Goal: Information Seeking & Learning: Learn about a topic

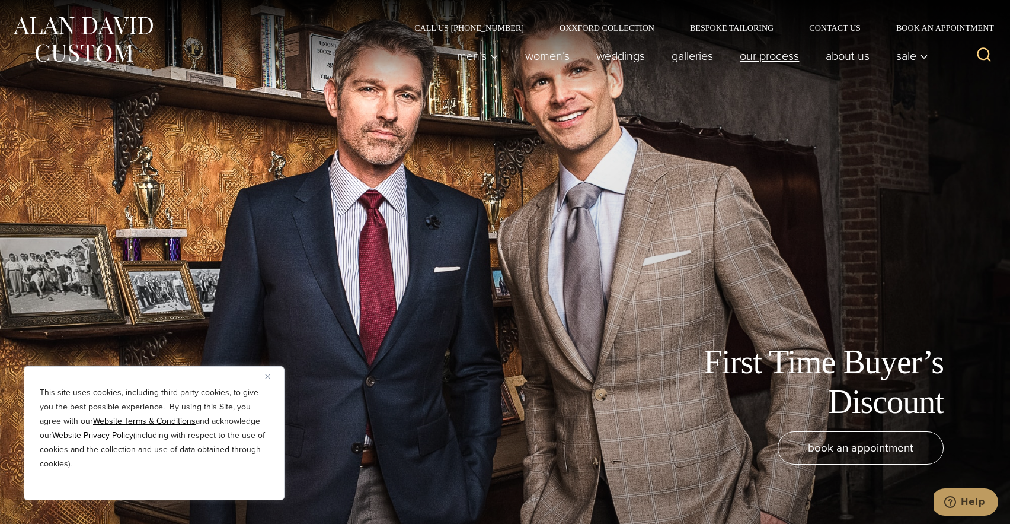
click at [784, 60] on link "Our Process" at bounding box center [770, 56] width 86 height 24
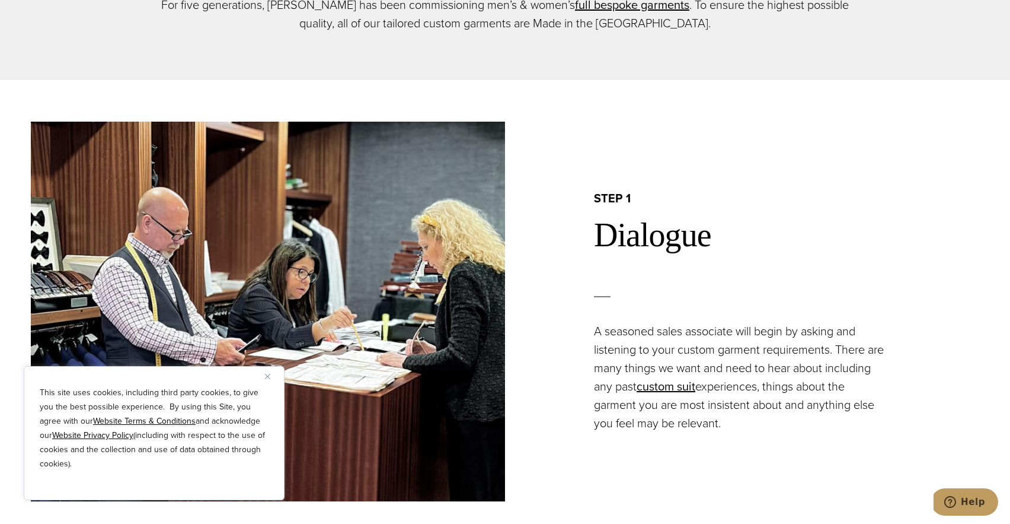
scroll to position [725, 0]
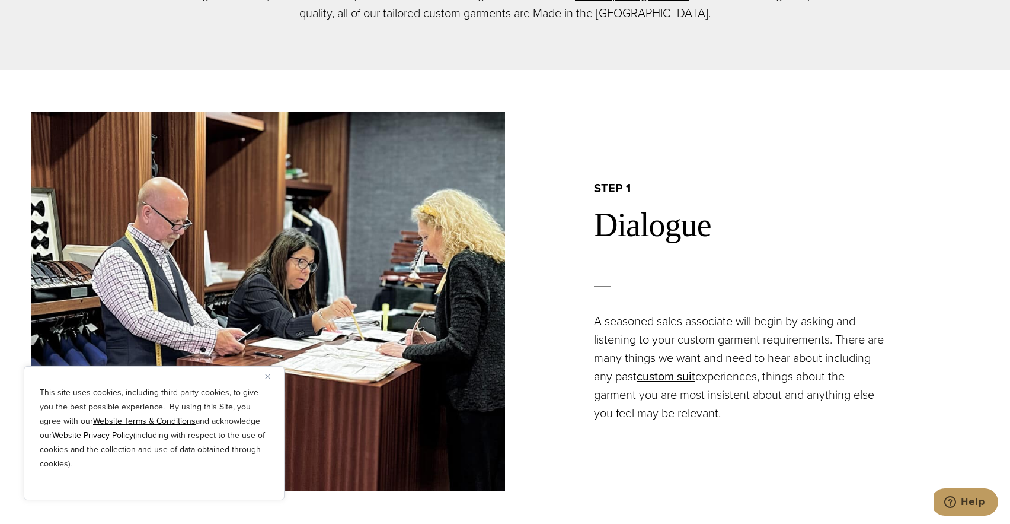
click at [270, 377] on img "Close" at bounding box center [267, 376] width 5 height 5
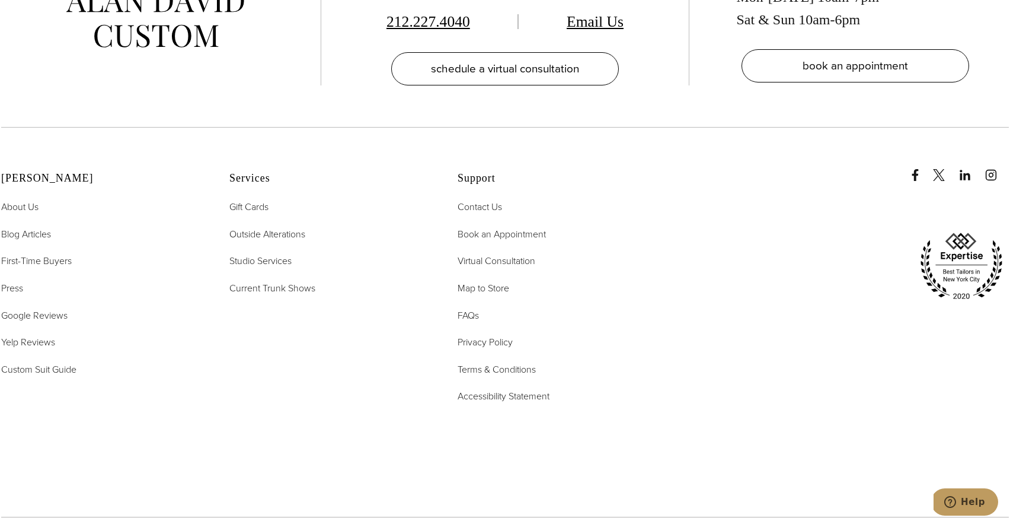
scroll to position [4279, 0]
click at [467, 307] on span "FAQs" at bounding box center [468, 314] width 21 height 14
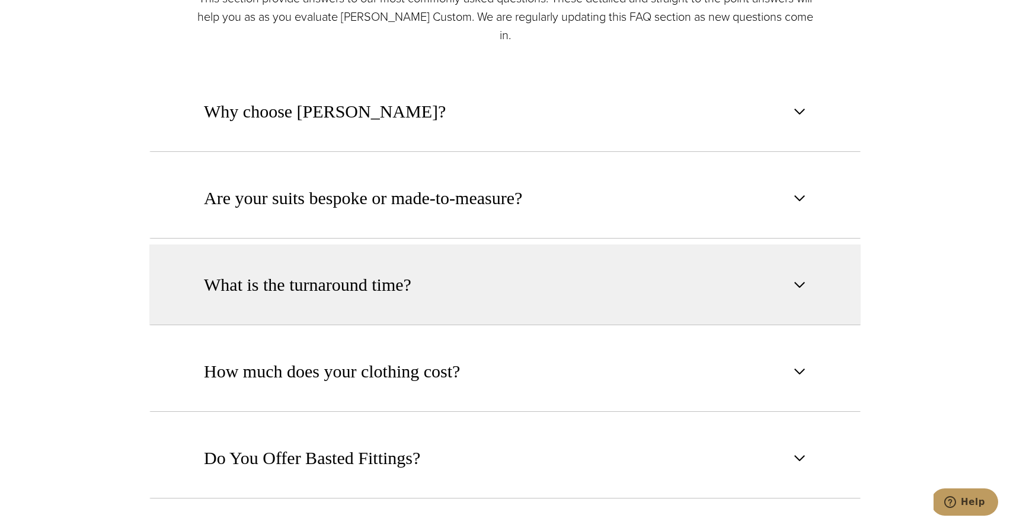
scroll to position [696, 0]
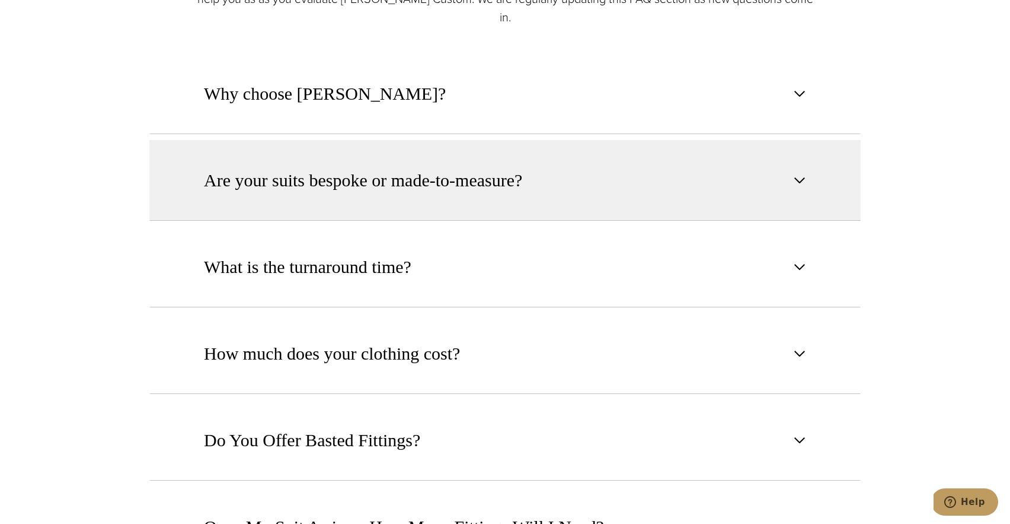
click at [498, 167] on span "Are your suits bespoke or made-to-measure?" at bounding box center [363, 180] width 318 height 26
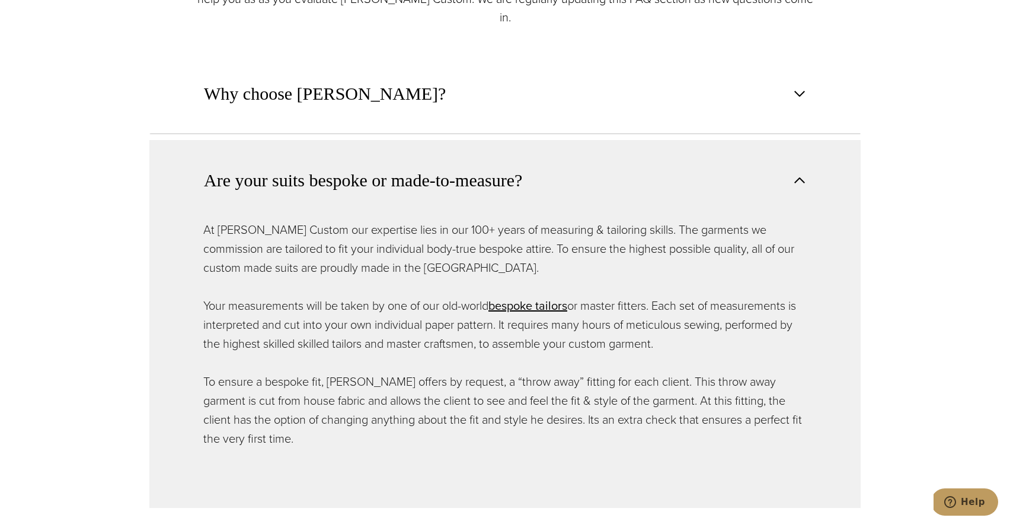
click at [498, 167] on span "Are your suits bespoke or made-to-measure?" at bounding box center [363, 180] width 318 height 26
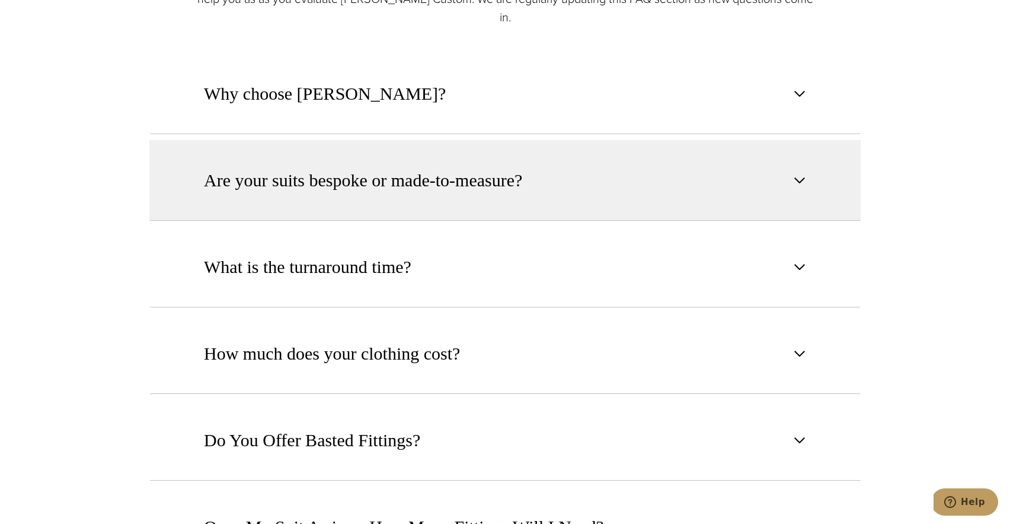
click at [498, 167] on span "Are your suits bespoke or made-to-measure?" at bounding box center [363, 180] width 318 height 26
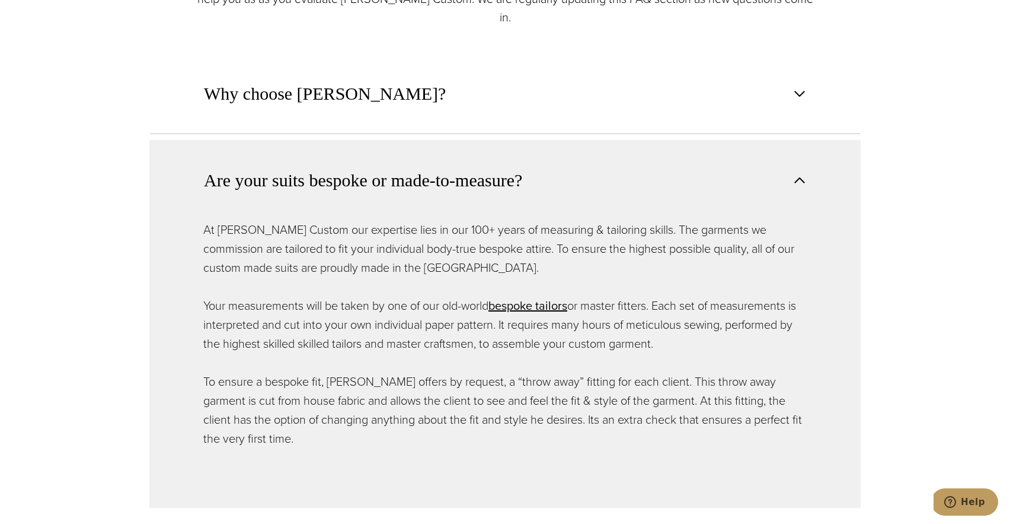
click at [498, 167] on span "Are your suits bespoke or made-to-measure?" at bounding box center [363, 180] width 318 height 26
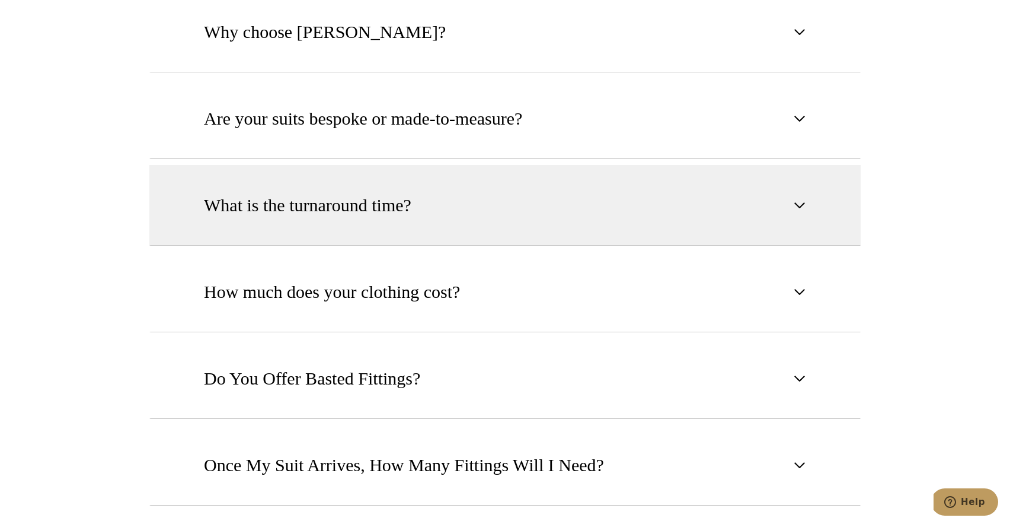
scroll to position [824, 0]
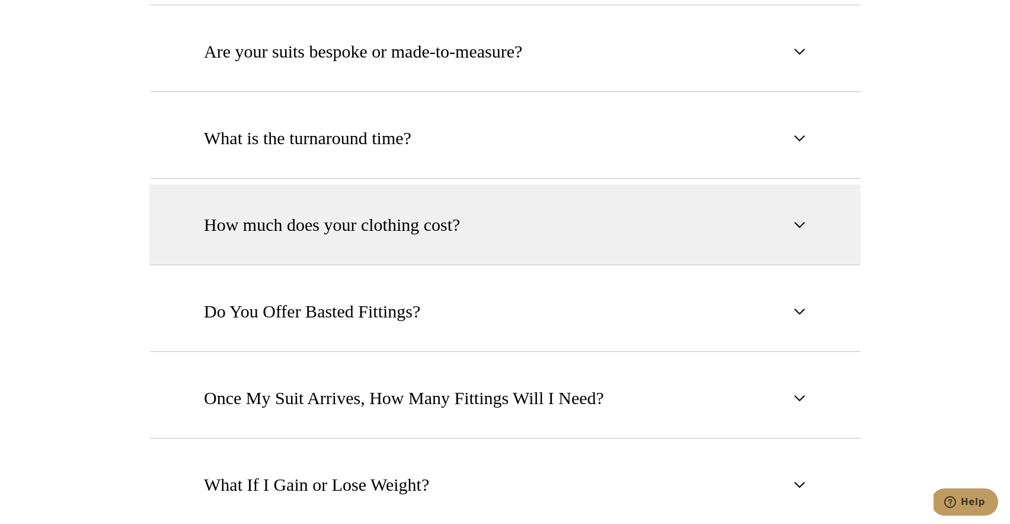
click at [529, 186] on button "How much does your clothing cost?" at bounding box center [505, 224] width 712 height 81
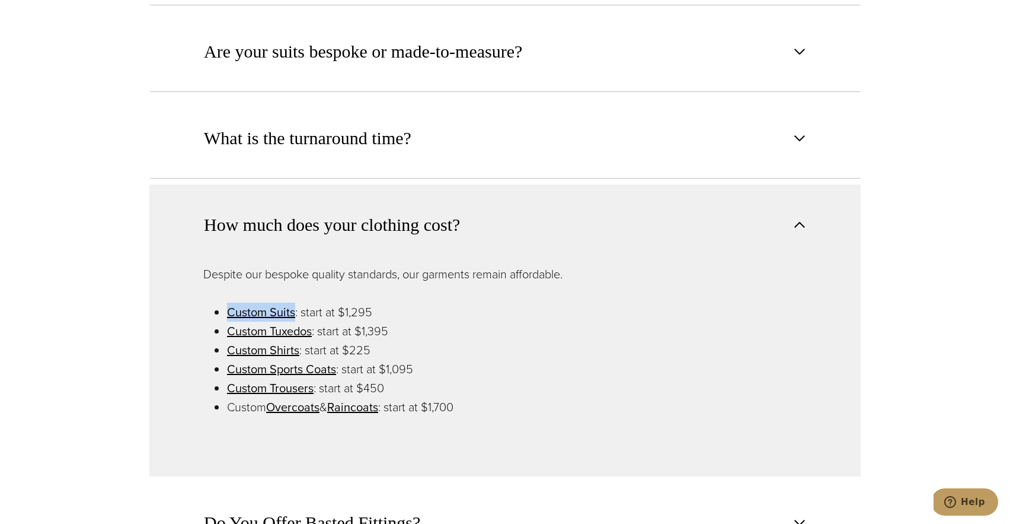
click at [528, 204] on button "How much does your clothing cost?" at bounding box center [505, 224] width 712 height 80
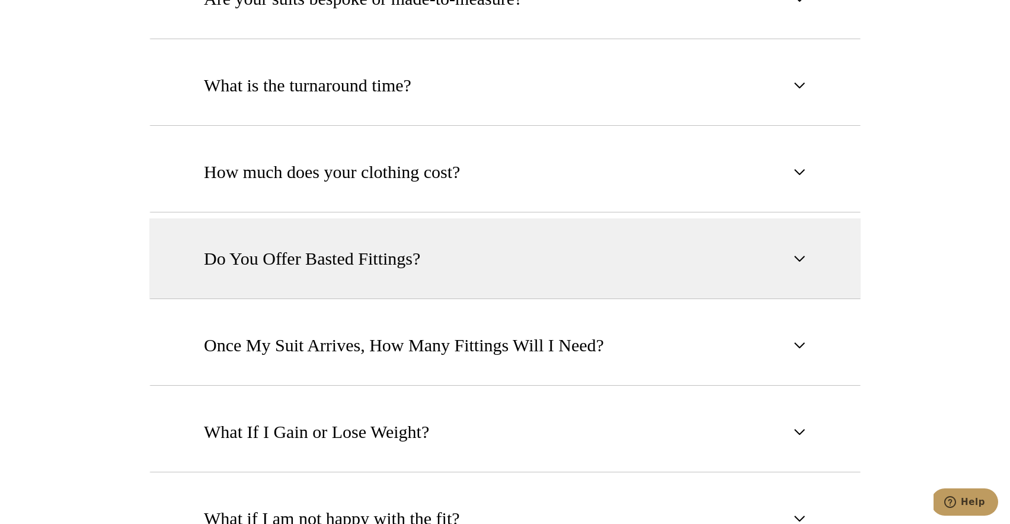
scroll to position [884, 0]
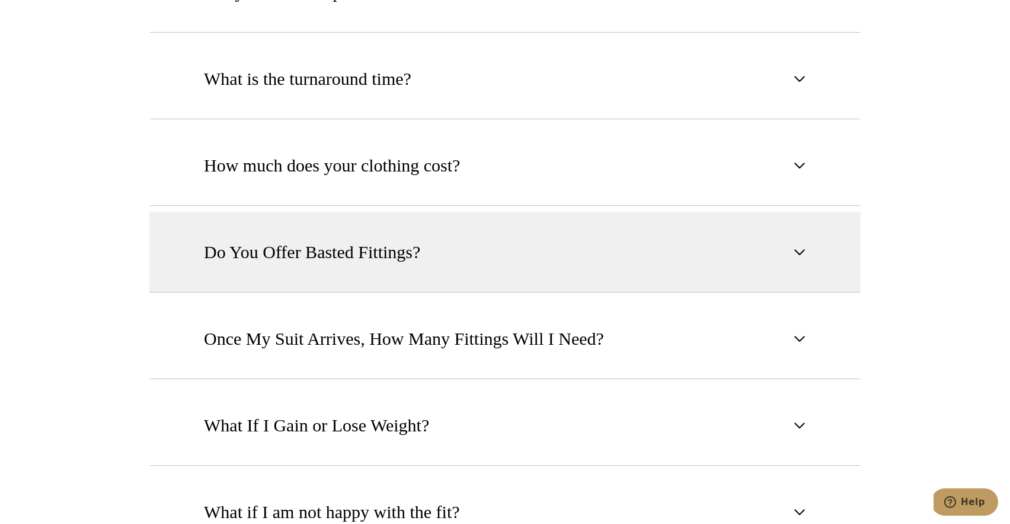
click at [516, 255] on button "Do You Offer Basted Fittings?" at bounding box center [505, 252] width 712 height 81
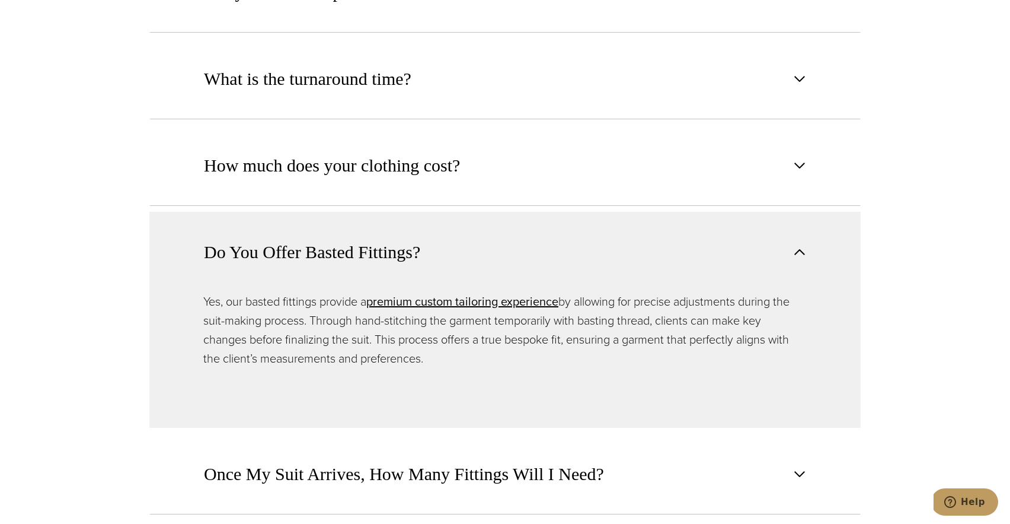
click at [522, 228] on button "Do You Offer Basted Fittings?" at bounding box center [505, 252] width 712 height 80
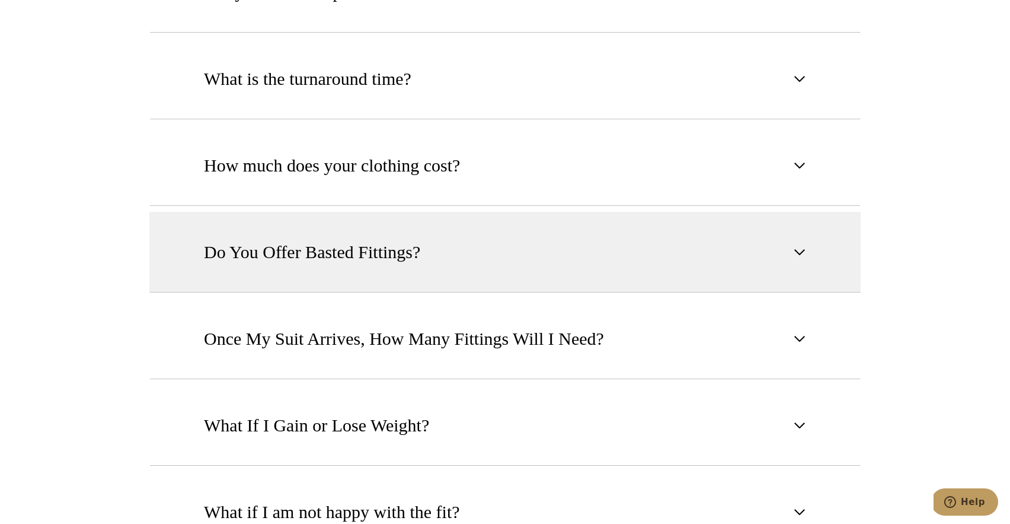
scroll to position [952, 0]
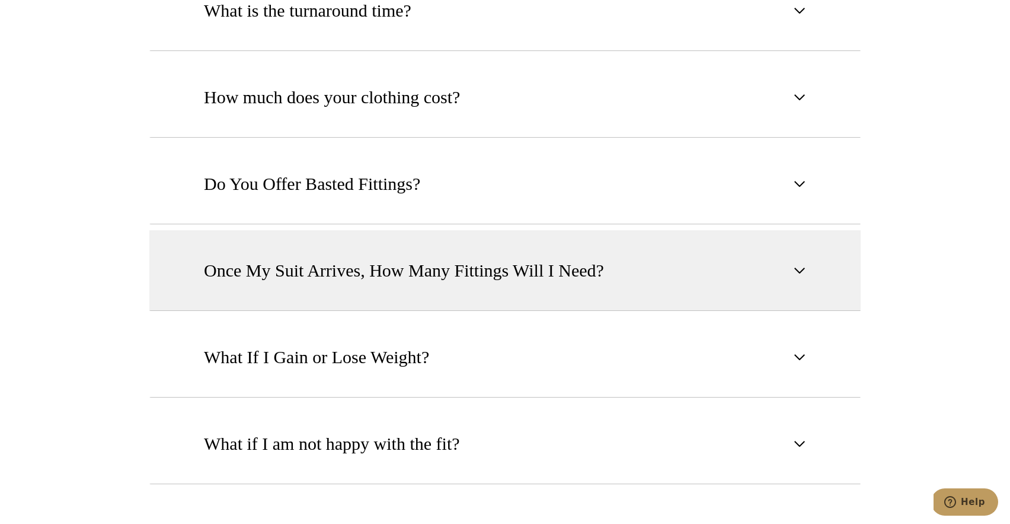
click at [538, 257] on span "Once My Suit Arrives, How Many Fittings Will I Need?" at bounding box center [404, 270] width 400 height 26
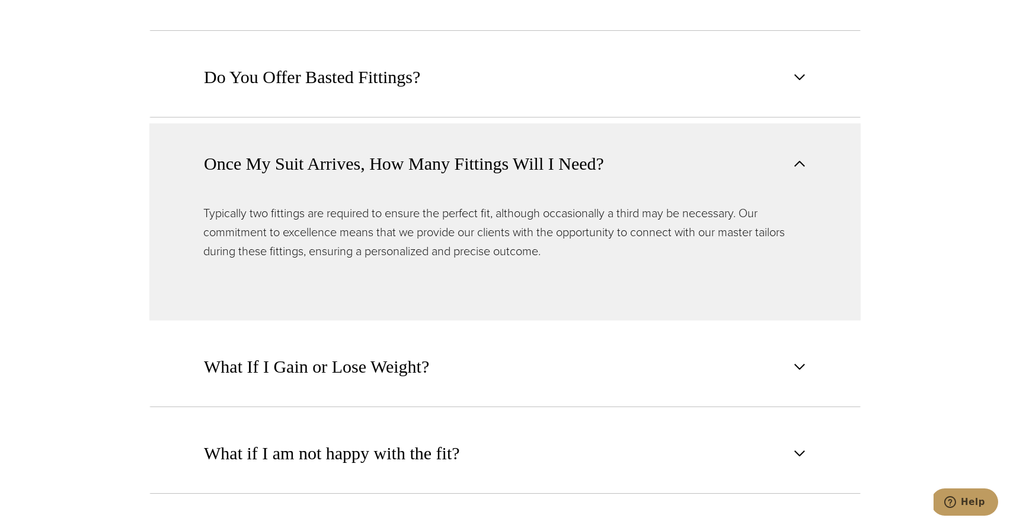
scroll to position [1066, 0]
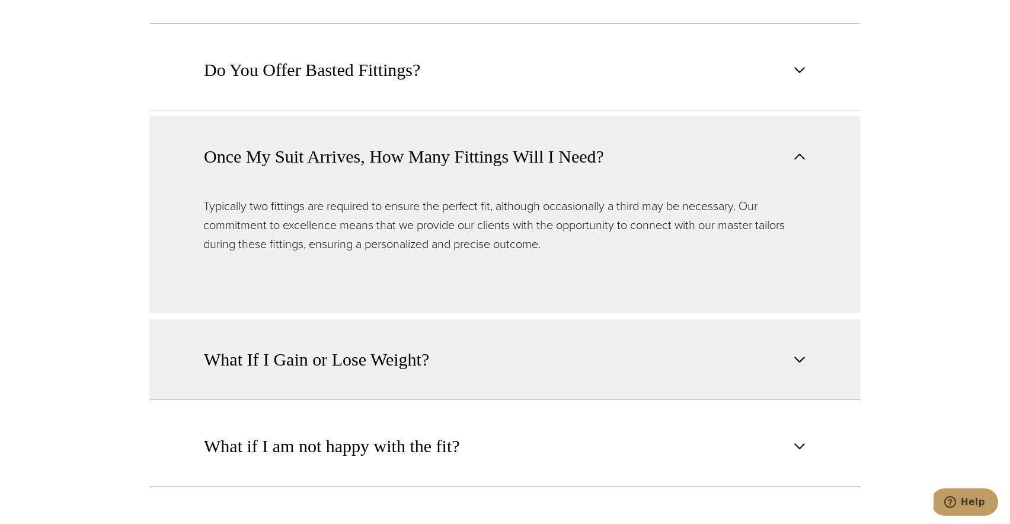
click at [542, 340] on button "What If I Gain or Lose Weight?" at bounding box center [505, 359] width 712 height 81
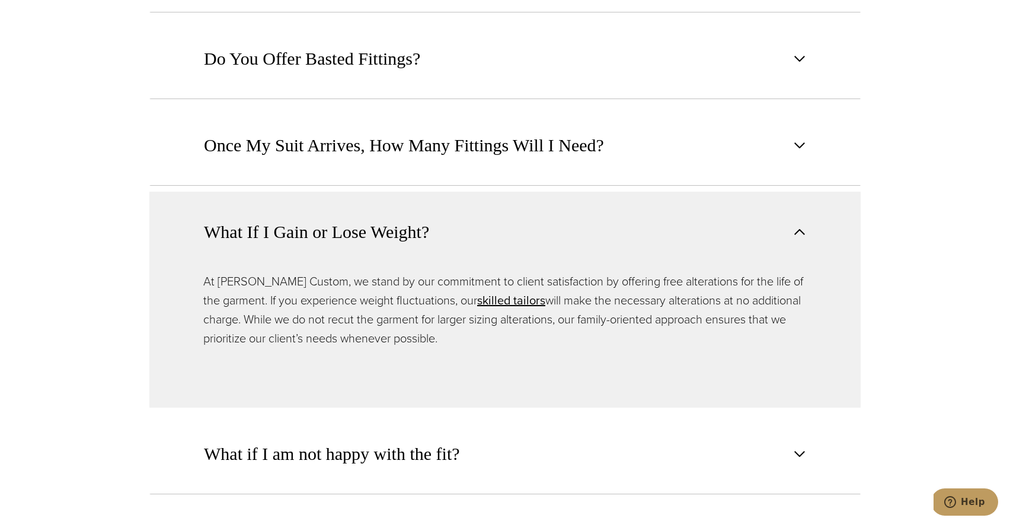
scroll to position [1078, 0]
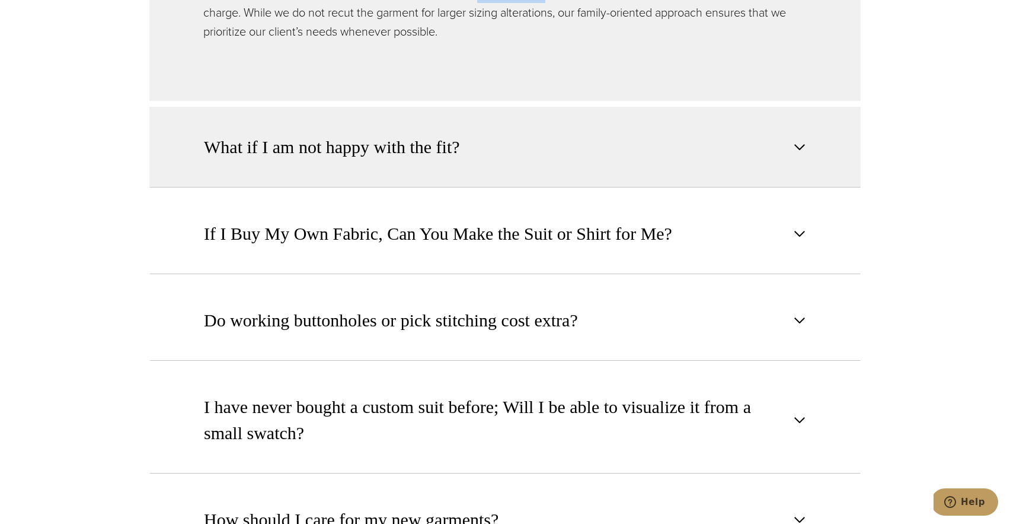
click at [551, 162] on button "What if I am not happy with the fit?" at bounding box center [505, 147] width 712 height 81
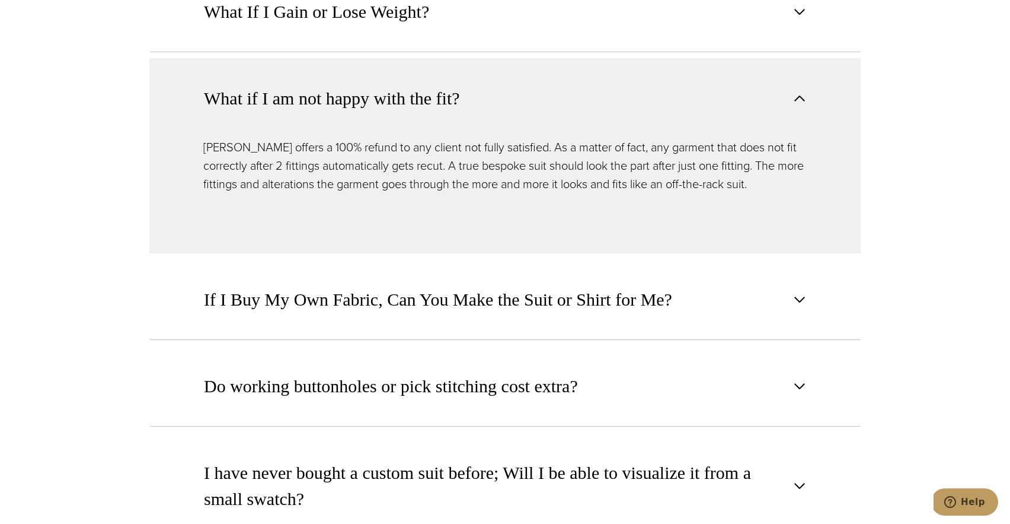
scroll to position [1295, 0]
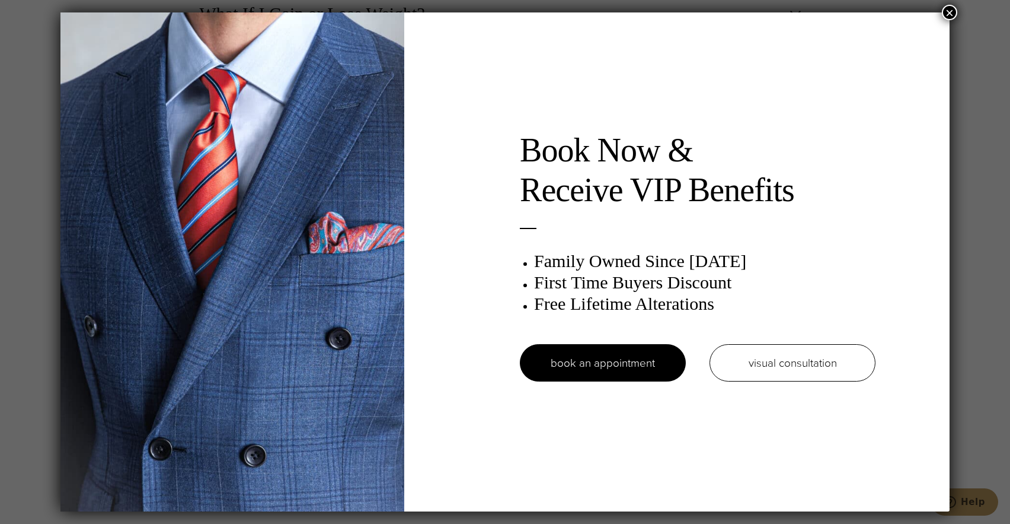
click at [954, 16] on button "×" at bounding box center [949, 12] width 15 height 15
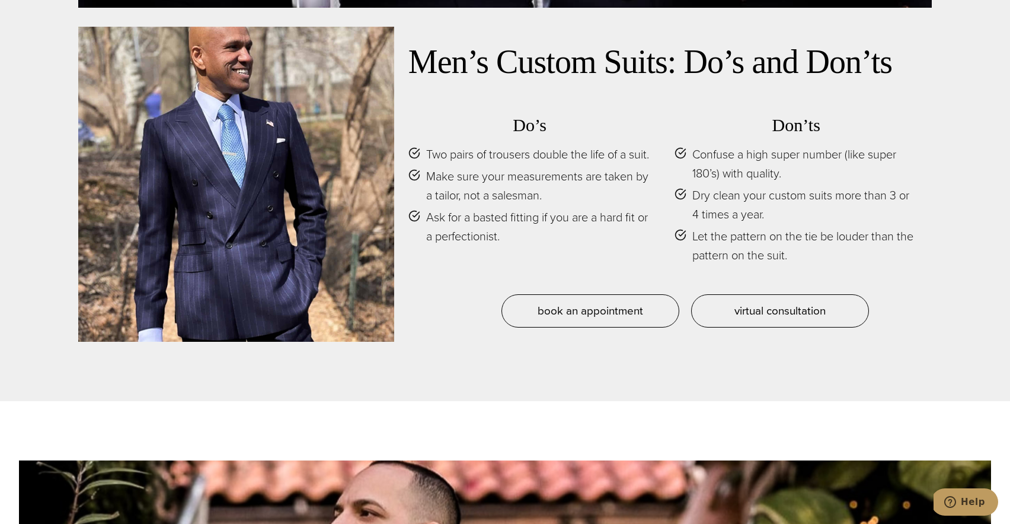
scroll to position [5644, 0]
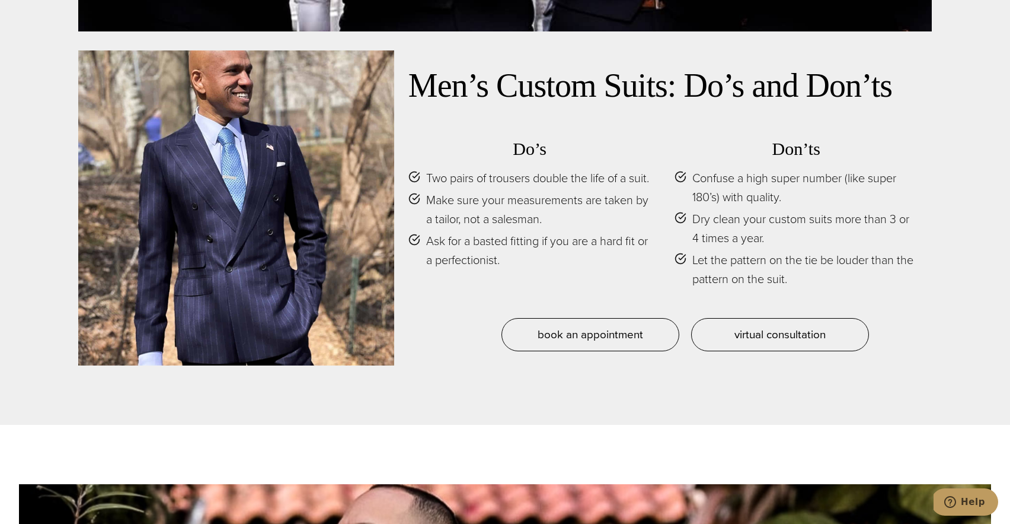
click at [488, 254] on span "Ask for a basted fitting if you are a hard fit or a perfectionist." at bounding box center [538, 250] width 225 height 38
click at [470, 292] on div "Do’s Two pairs of trousers double the life of a suit. Make sure your measuremen…" at bounding box center [663, 220] width 509 height 194
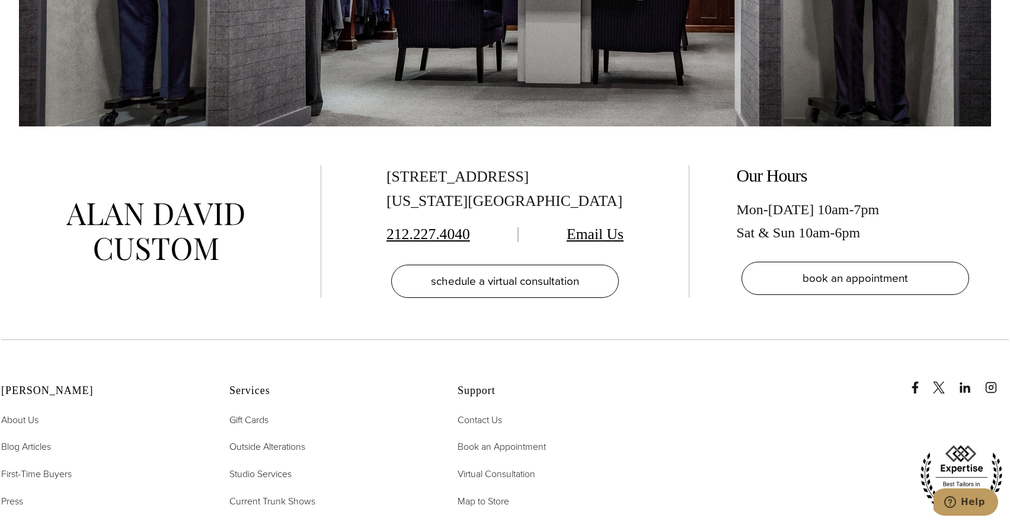
scroll to position [7554, 0]
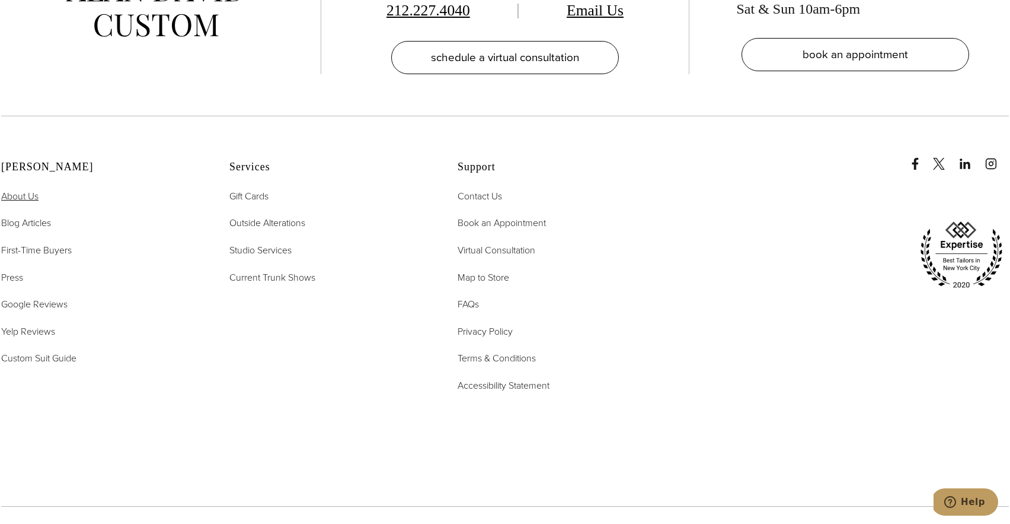
click at [22, 189] on span "About Us" at bounding box center [19, 196] width 37 height 14
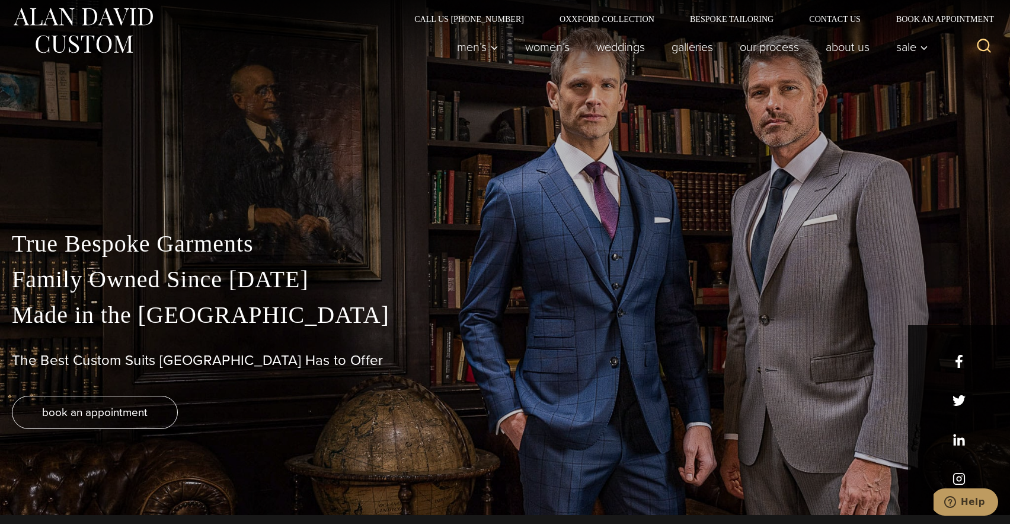
scroll to position [10, 0]
click at [594, 15] on link "Oxxford Collection" at bounding box center [607, 18] width 130 height 8
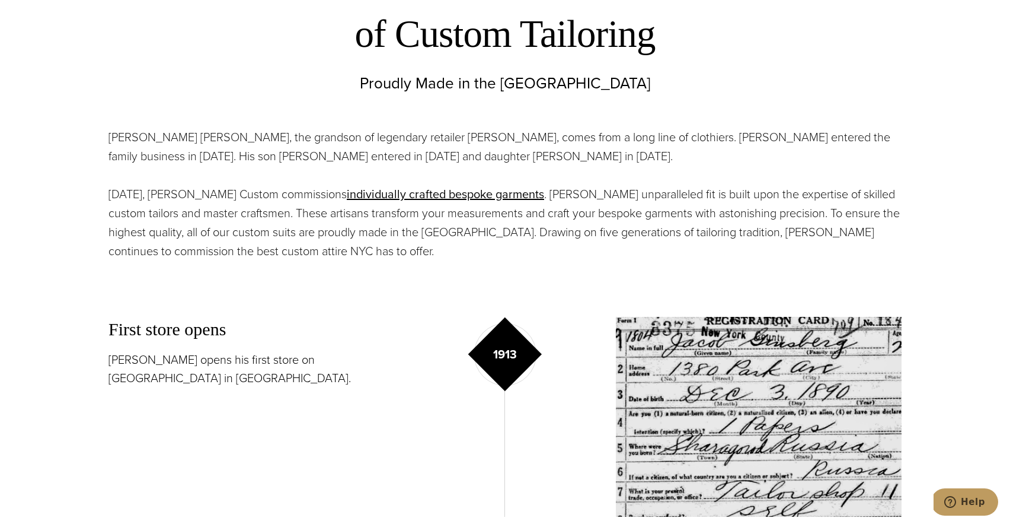
scroll to position [664, 0]
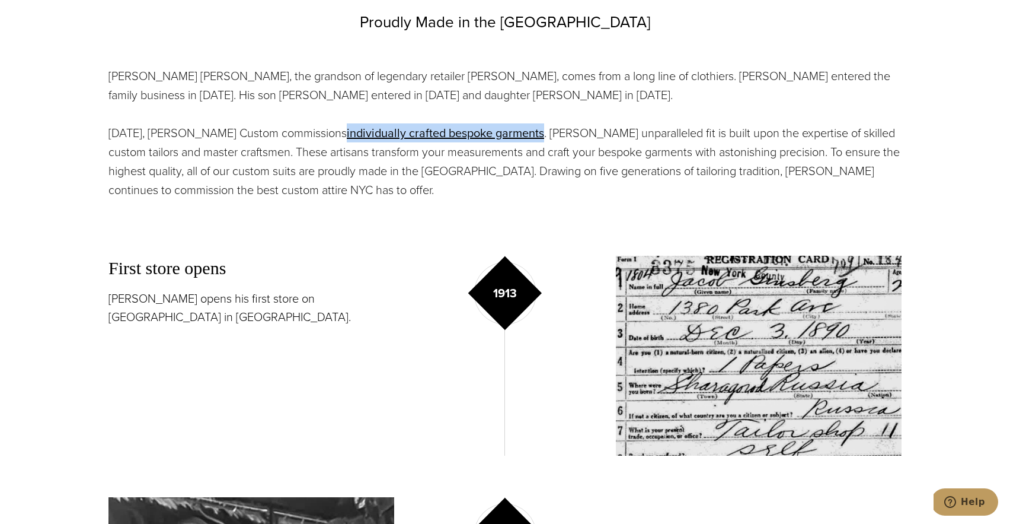
click at [58, 209] on section "Alan David Horowitz, the grandson of legendary retailer Moe Ginsburg, comes fro…" at bounding box center [505, 133] width 972 height 162
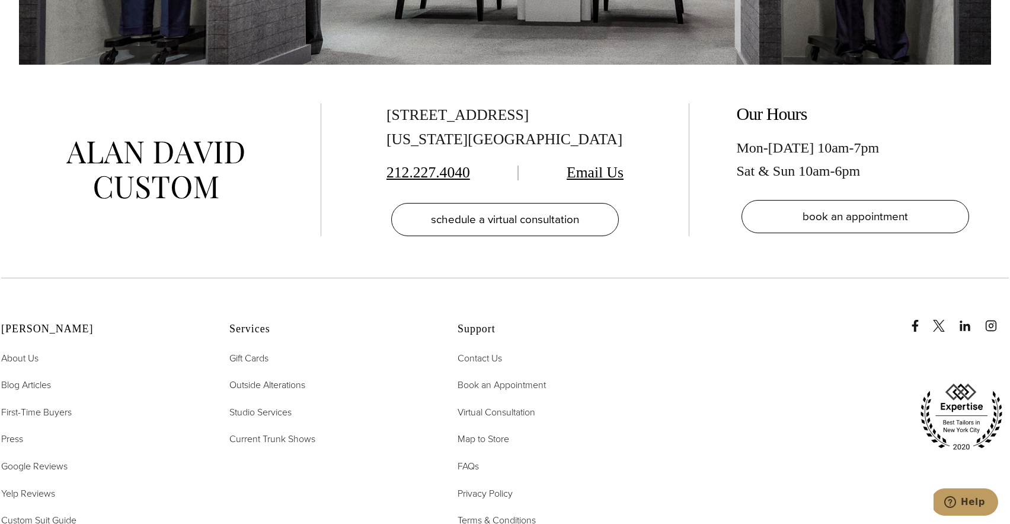
scroll to position [5204, 0]
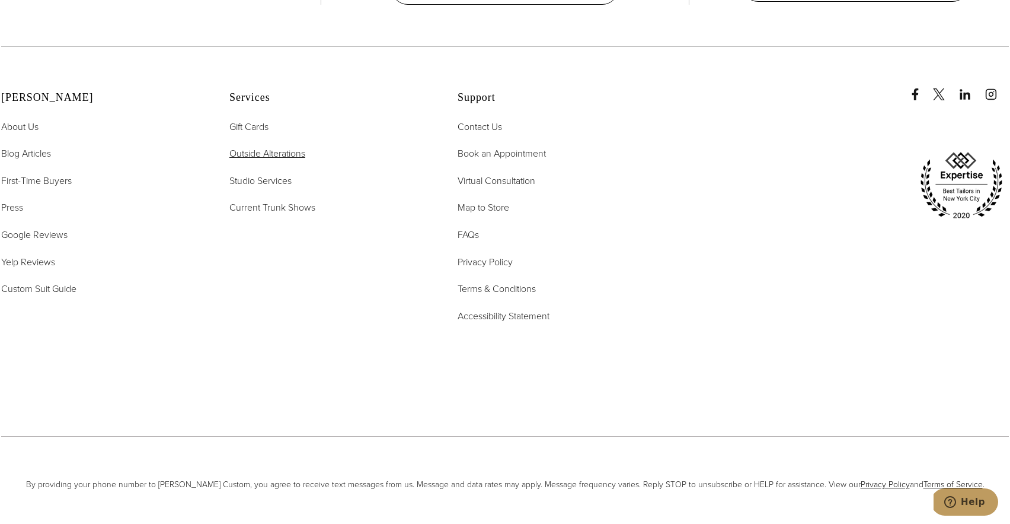
click at [289, 146] on span "Outside Alterations" at bounding box center [267, 153] width 76 height 14
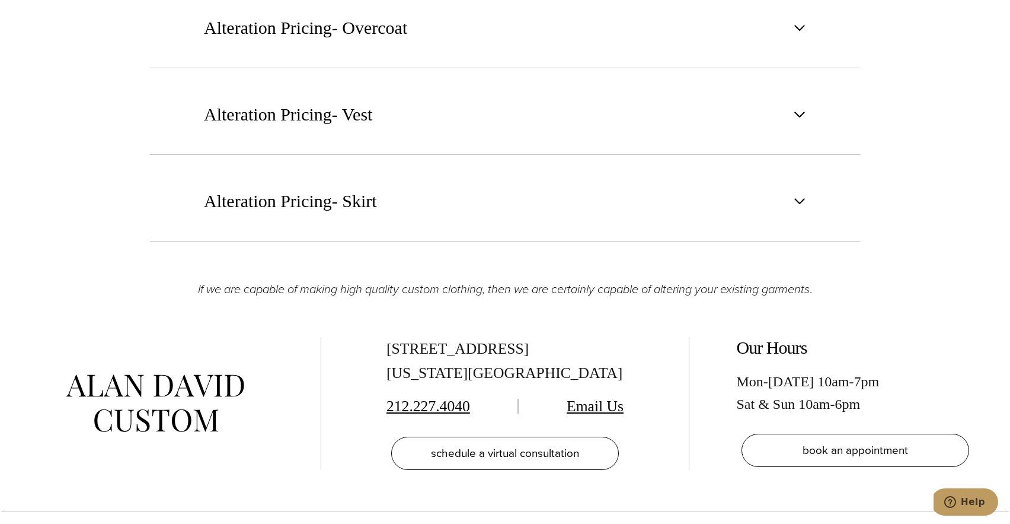
scroll to position [1967, 0]
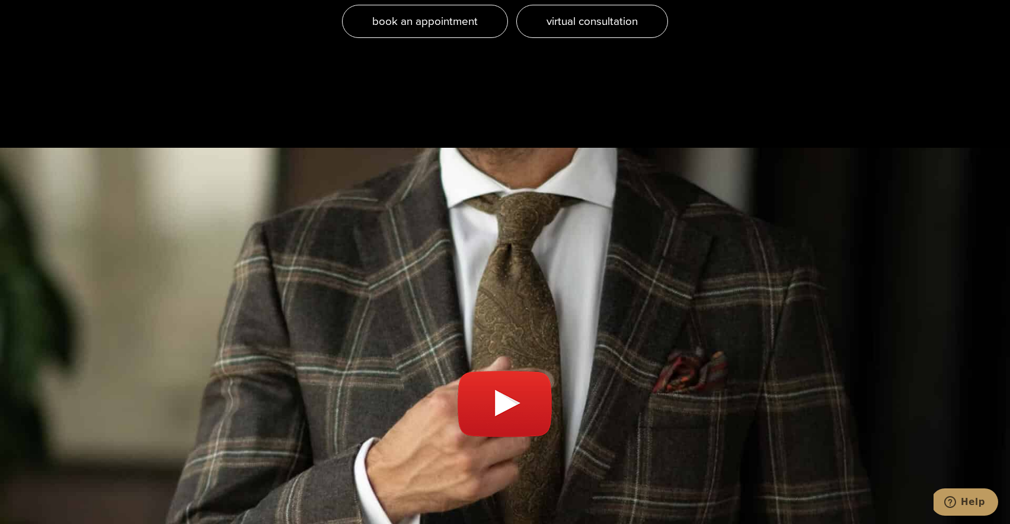
scroll to position [4298, 0]
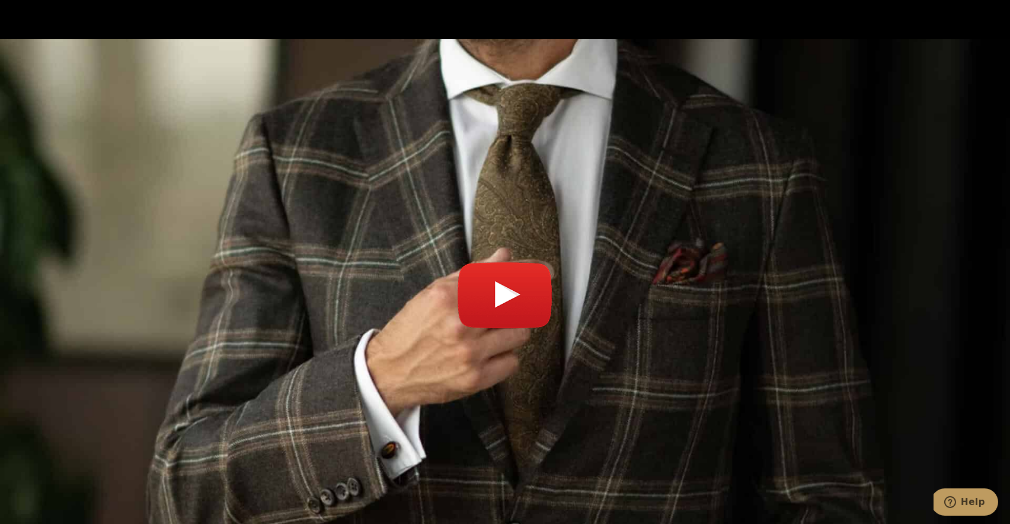
click at [528, 111] on link "Play video" at bounding box center [505, 301] width 1010 height 494
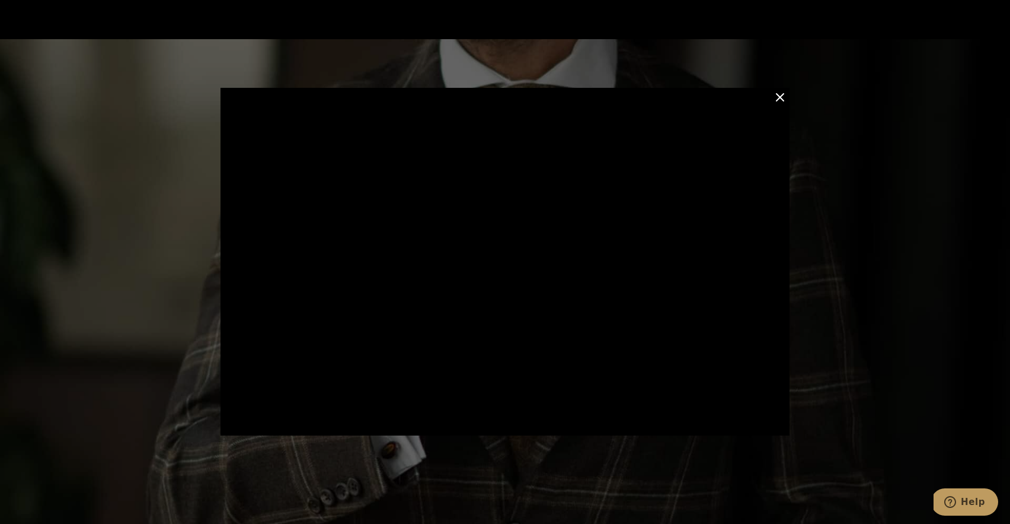
click at [783, 100] on button "Close Modal" at bounding box center [780, 97] width 14 height 14
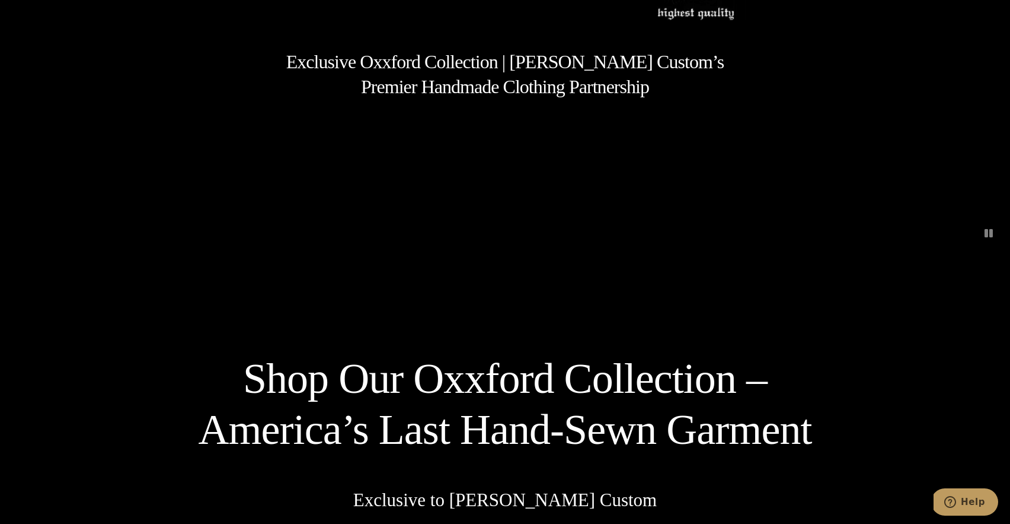
scroll to position [0, 0]
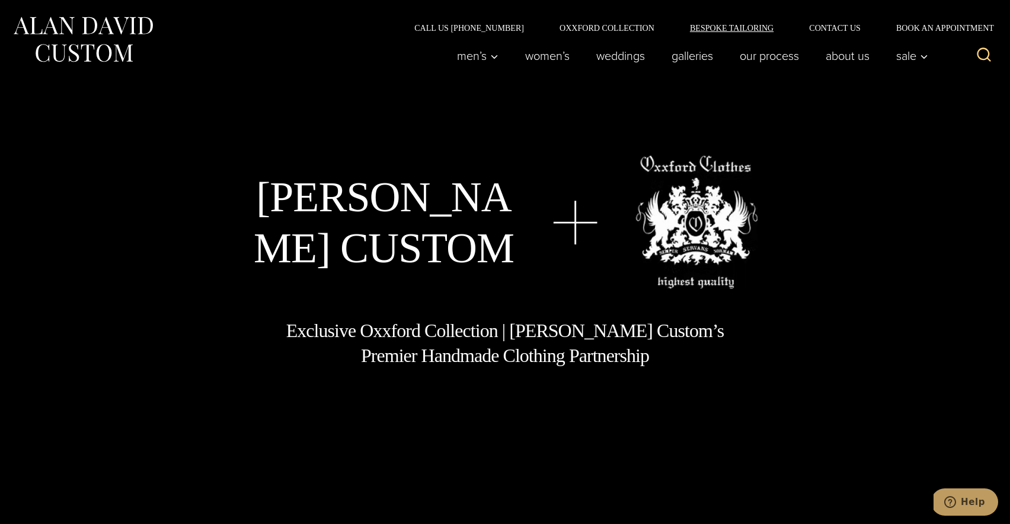
click at [744, 25] on link "Bespoke Tailoring" at bounding box center [731, 28] width 119 height 8
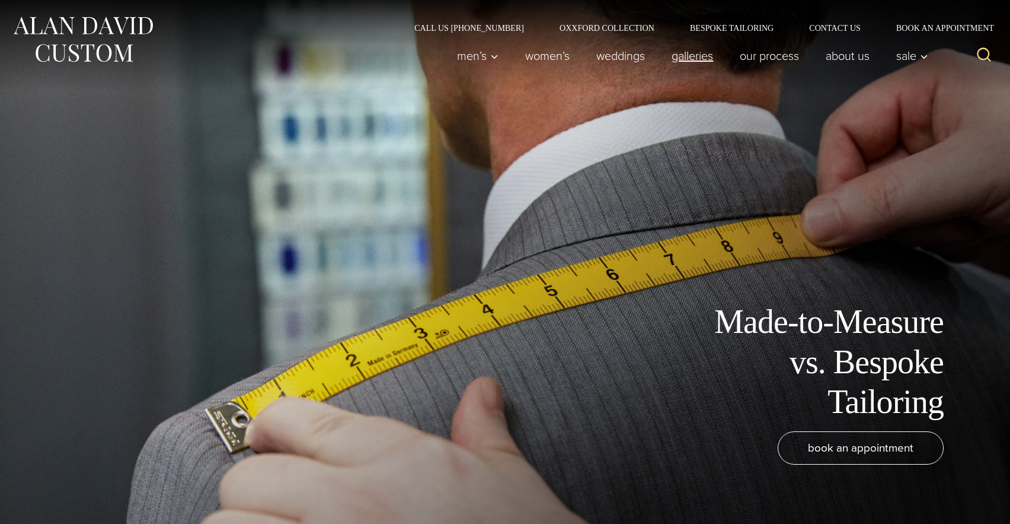
click at [677, 59] on link "Galleries" at bounding box center [693, 56] width 68 height 24
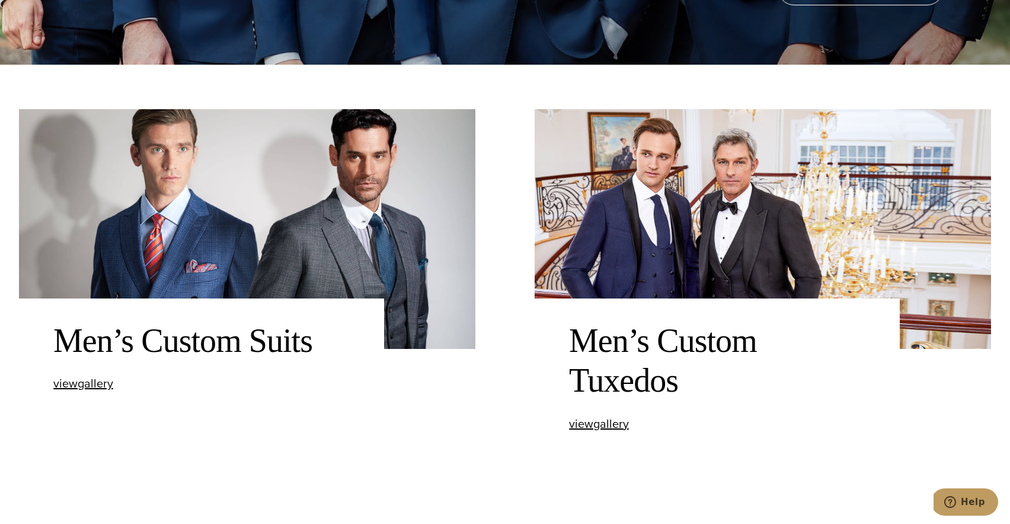
scroll to position [466, 0]
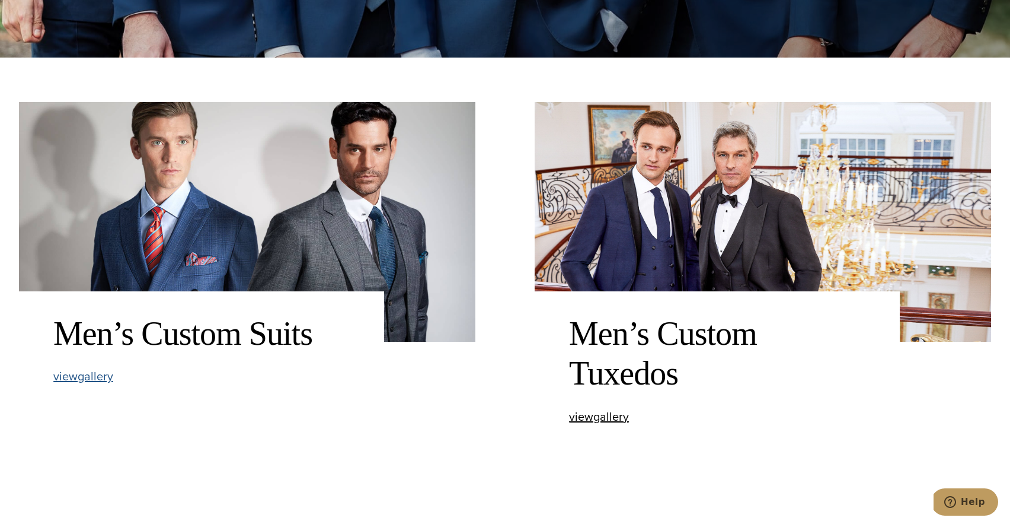
click at [82, 374] on span "view Men’s Custom Suits gallery" at bounding box center [83, 376] width 60 height 18
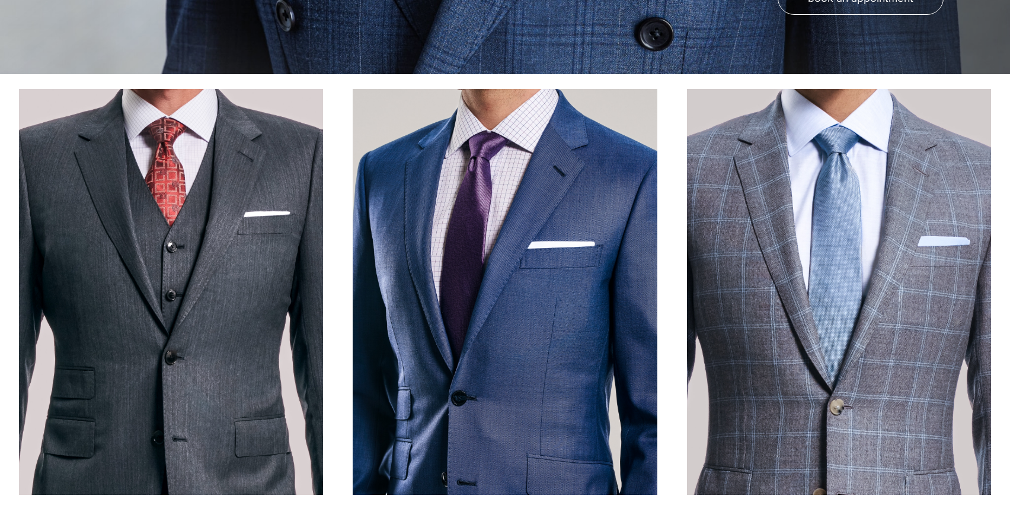
scroll to position [610, 0]
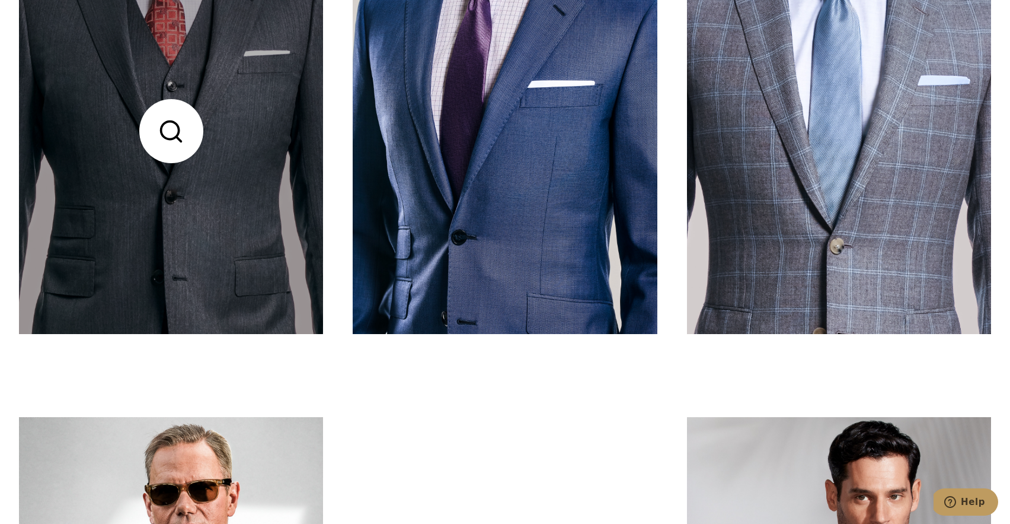
click at [59, 251] on link at bounding box center [171, 131] width 304 height 406
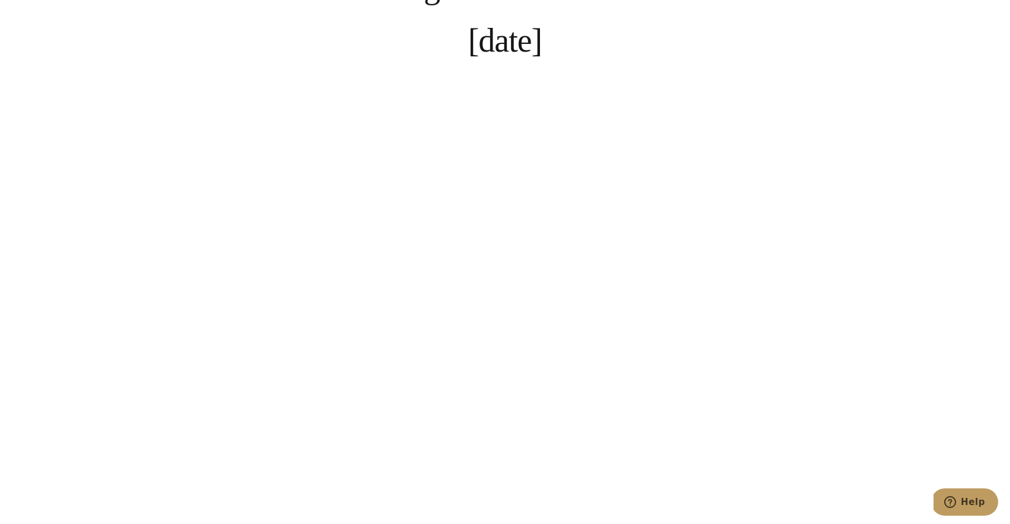
scroll to position [3394, 0]
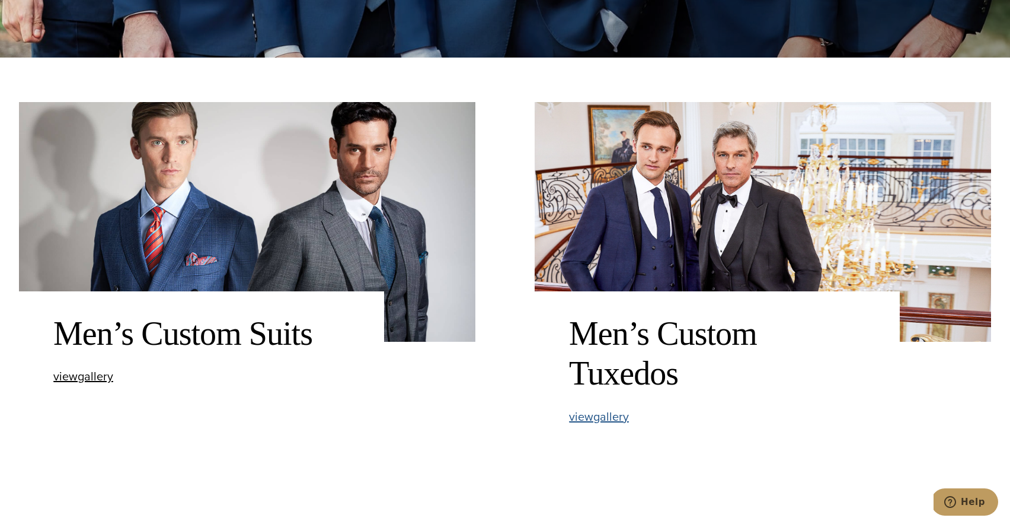
click at [578, 418] on span "view Men’s Custom Tuxedos gallery" at bounding box center [599, 416] width 60 height 18
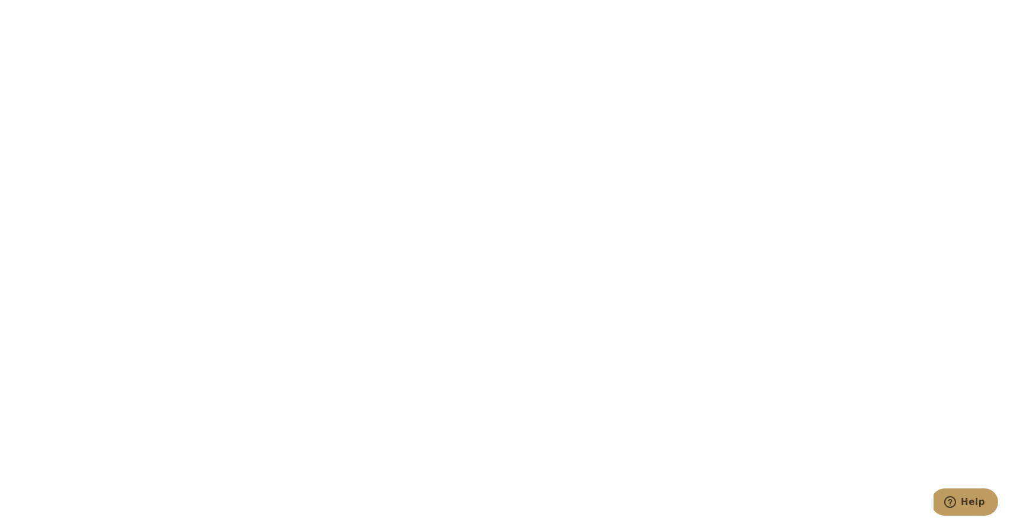
scroll to position [2555, 0]
